Goal: Entertainment & Leisure: Consume media (video, audio)

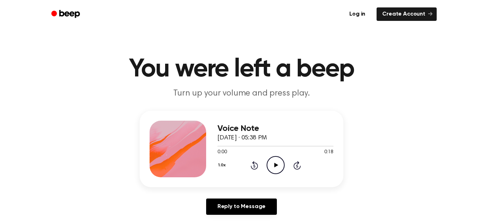
click at [276, 170] on icon "Play Audio" at bounding box center [276, 165] width 18 height 18
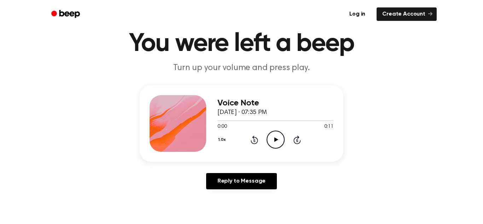
click at [282, 144] on icon "Play Audio" at bounding box center [276, 140] width 18 height 18
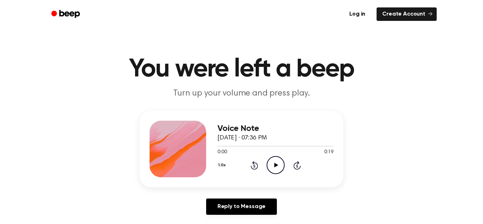
click at [275, 168] on icon "Play Audio" at bounding box center [276, 165] width 18 height 18
click at [278, 166] on icon "Play Audio" at bounding box center [276, 165] width 18 height 18
click at [277, 160] on icon "Play Audio" at bounding box center [276, 165] width 18 height 18
click at [276, 170] on icon "Play Audio" at bounding box center [276, 165] width 18 height 18
click at [280, 166] on icon "Play Audio" at bounding box center [276, 165] width 18 height 18
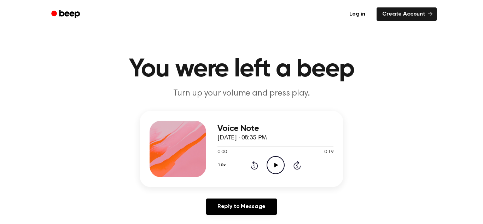
click at [272, 162] on icon "Play Audio" at bounding box center [276, 165] width 18 height 18
